Goal: Information Seeking & Learning: Learn about a topic

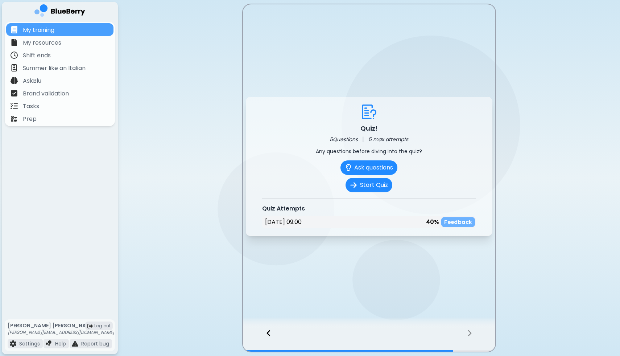
click at [451, 222] on p "Feedback" at bounding box center [458, 222] width 28 height 7
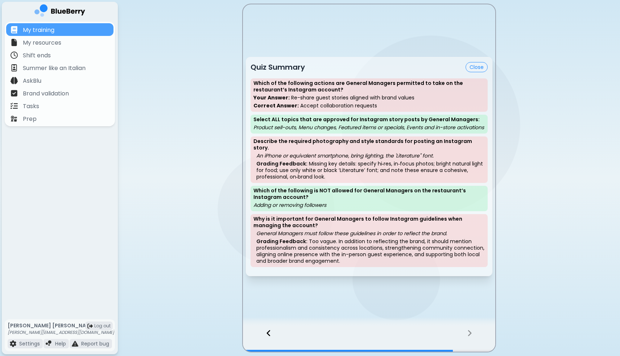
click at [478, 69] on button "Close" at bounding box center [476, 67] width 22 height 10
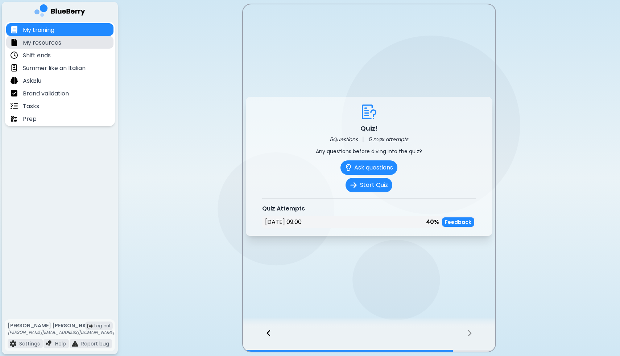
click at [33, 38] on p "My resources" at bounding box center [42, 42] width 38 height 9
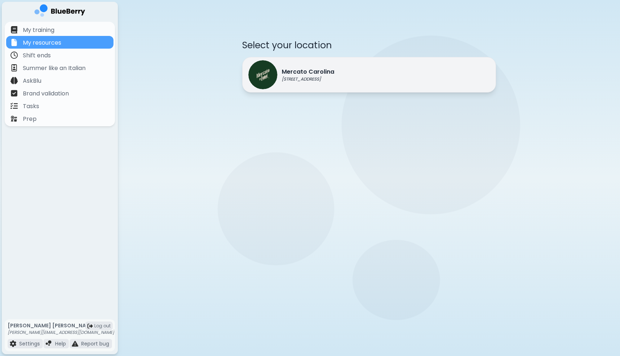
click at [276, 64] on div "Mercato Carolina 580 E 12th Avenue, Vancouver BC" at bounding box center [291, 74] width 86 height 29
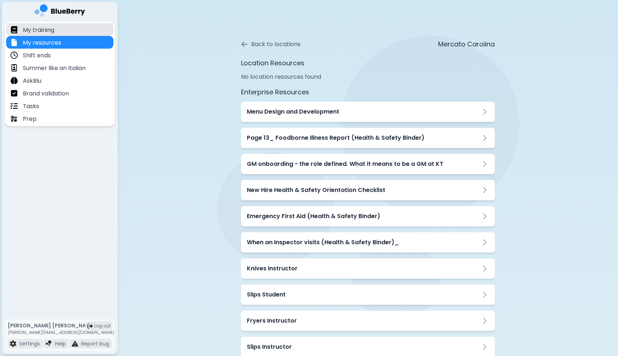
click at [61, 29] on div "My training" at bounding box center [59, 29] width 107 height 13
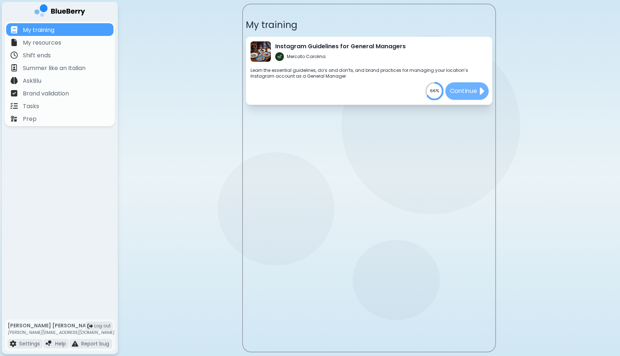
click at [470, 89] on p "Continue" at bounding box center [462, 90] width 27 height 9
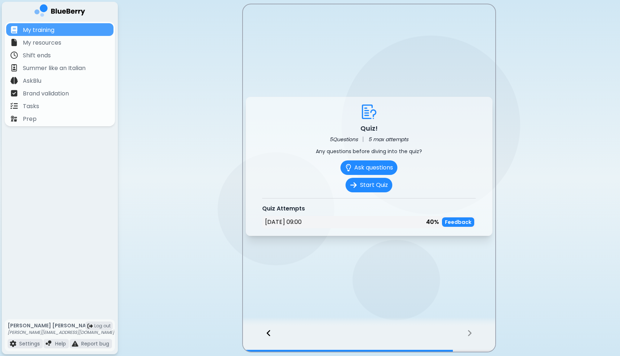
click at [471, 331] on icon at bounding box center [469, 333] width 5 height 8
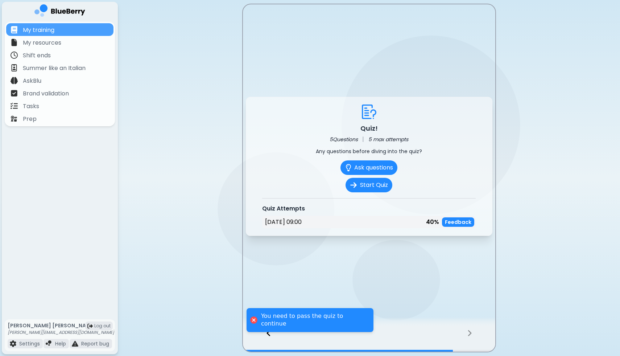
click at [469, 333] on icon at bounding box center [469, 333] width 5 height 8
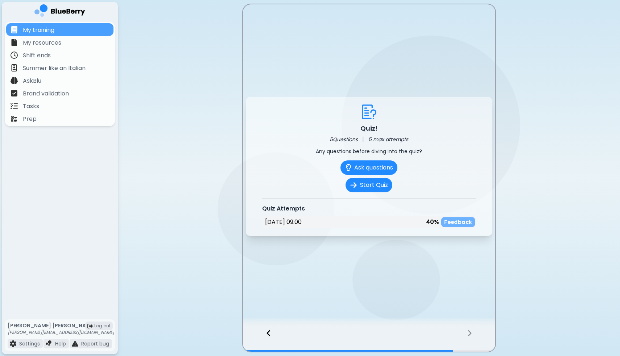
click at [452, 221] on p "Feedback" at bounding box center [458, 222] width 28 height 7
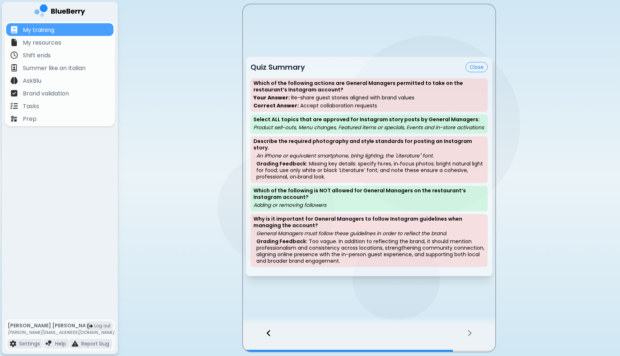
click at [471, 63] on button "Close" at bounding box center [476, 67] width 22 height 10
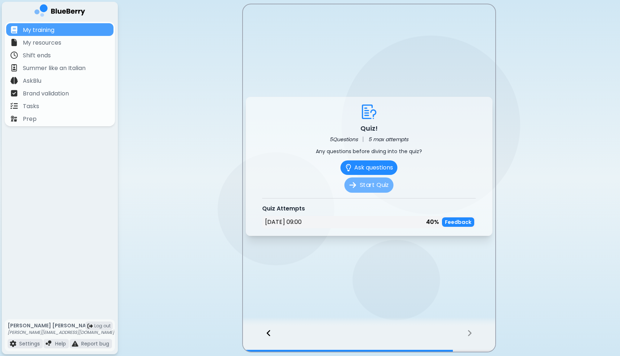
click at [366, 183] on button "Start Quiz" at bounding box center [368, 184] width 49 height 15
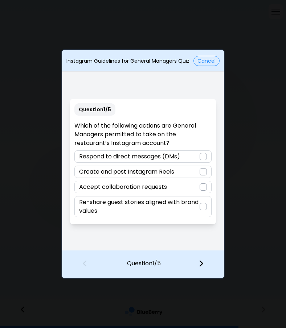
click at [204, 185] on div at bounding box center [202, 186] width 7 height 7
click at [200, 262] on img at bounding box center [200, 264] width 5 height 8
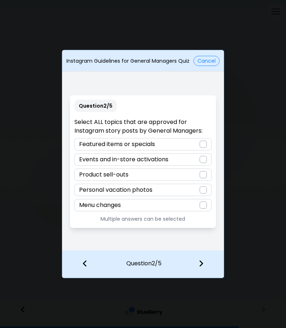
click at [202, 161] on div at bounding box center [202, 159] width 7 height 7
click at [200, 144] on div at bounding box center [202, 144] width 7 height 7
click at [206, 176] on div "Product sell-outs" at bounding box center [142, 175] width 137 height 12
click at [207, 203] on div "Menu changes" at bounding box center [142, 205] width 137 height 12
click at [201, 262] on img at bounding box center [200, 264] width 5 height 8
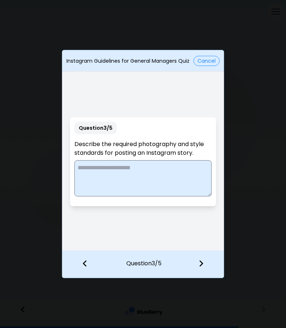
click at [146, 173] on textarea at bounding box center [142, 178] width 137 height 36
type textarea "*"
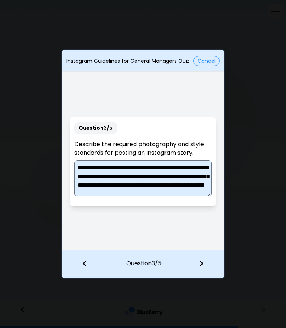
scroll to position [11, 0]
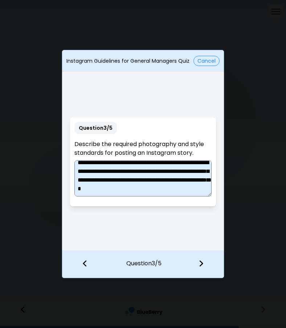
type textarea "**********"
click at [203, 263] on img at bounding box center [200, 264] width 5 height 8
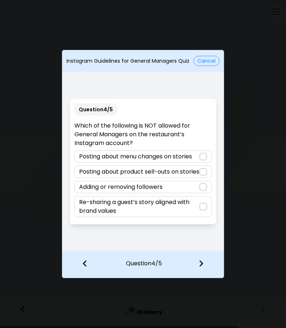
click at [203, 189] on div at bounding box center [202, 186] width 7 height 7
click at [198, 265] on img at bounding box center [200, 264] width 5 height 8
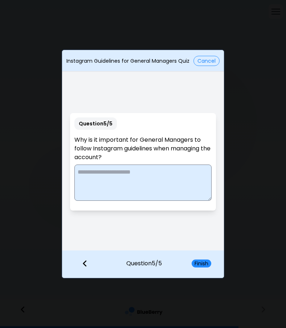
click at [115, 171] on textarea at bounding box center [142, 183] width 137 height 36
click at [109, 186] on textarea at bounding box center [142, 183] width 137 height 36
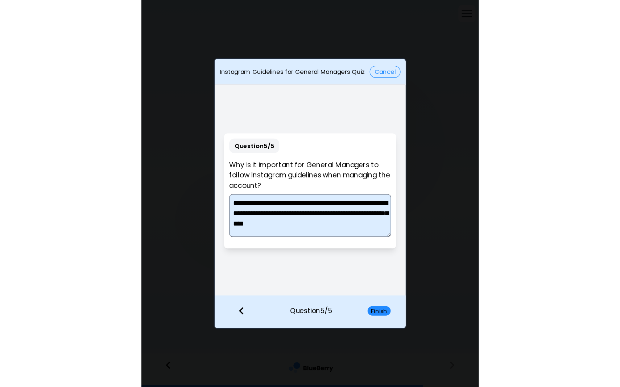
scroll to position [2, 0]
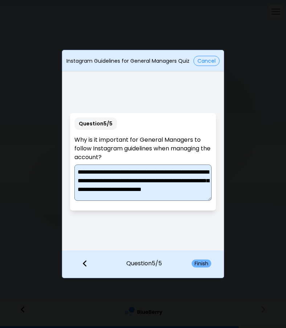
type textarea "**********"
click at [203, 260] on button "Finish" at bounding box center [201, 264] width 20 height 8
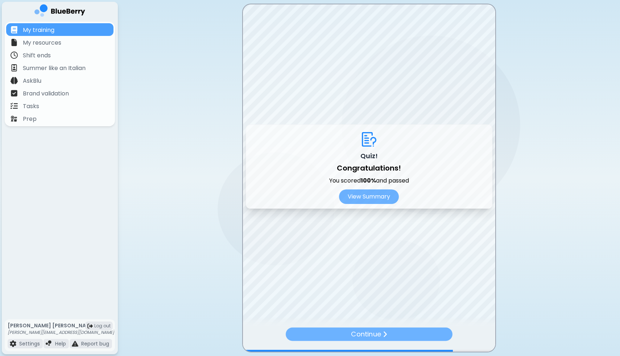
click at [357, 334] on p "Continue" at bounding box center [366, 334] width 30 height 11
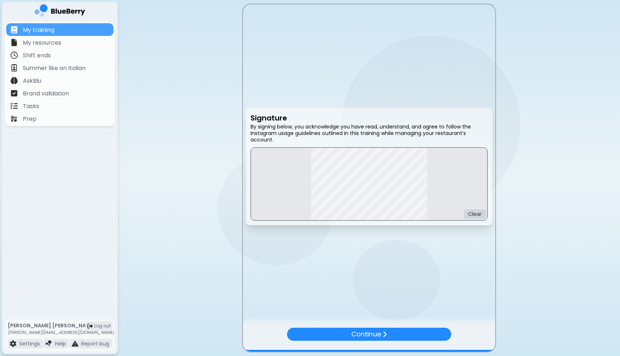
click at [468, 333] on div "Continue" at bounding box center [369, 339] width 252 height 24
click at [386, 332] on img at bounding box center [384, 333] width 4 height 7
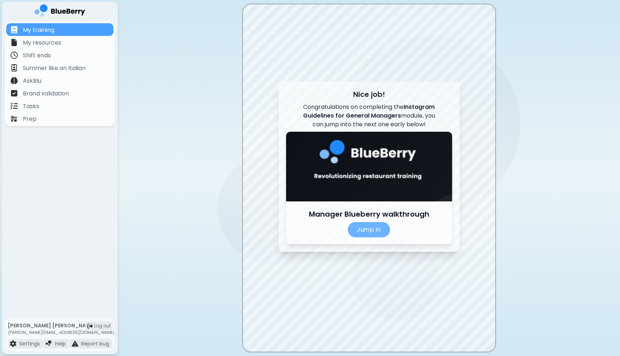
click at [368, 229] on p "Jump In" at bounding box center [369, 229] width 42 height 15
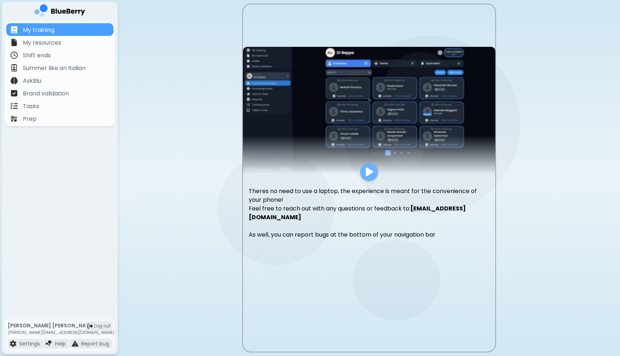
click at [368, 175] on img at bounding box center [369, 172] width 7 height 10
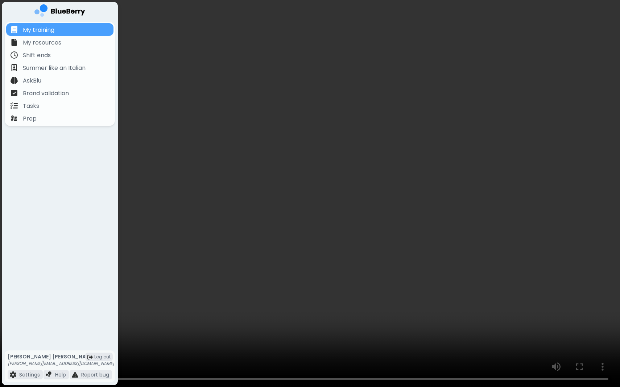
click at [315, 192] on video at bounding box center [310, 193] width 620 height 387
click at [354, 193] on video at bounding box center [310, 193] width 620 height 387
click at [564, 292] on video at bounding box center [310, 193] width 620 height 387
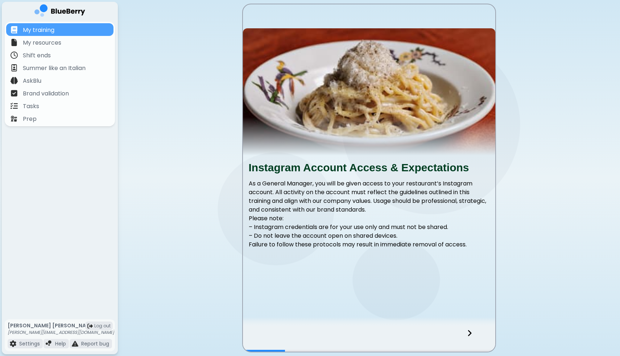
click at [471, 332] on icon at bounding box center [469, 333] width 5 height 8
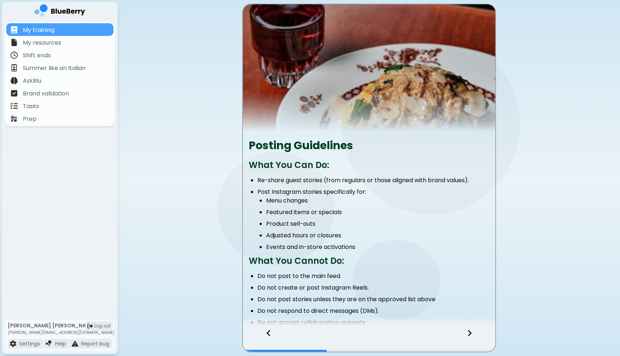
click at [471, 332] on icon at bounding box center [469, 333] width 5 height 8
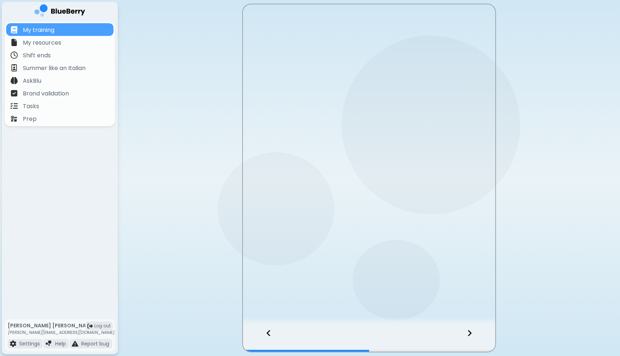
click at [471, 332] on icon at bounding box center [469, 333] width 5 height 8
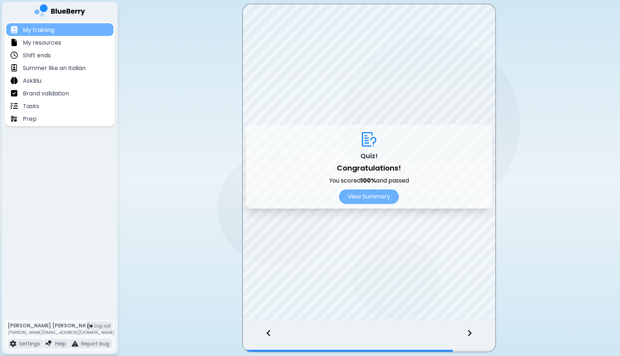
click at [59, 29] on div "My training" at bounding box center [59, 29] width 107 height 13
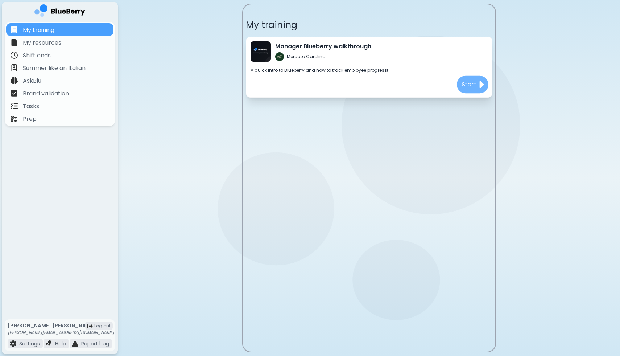
click at [477, 84] on div "Start" at bounding box center [472, 84] width 32 height 17
